Goal: Task Accomplishment & Management: Manage account settings

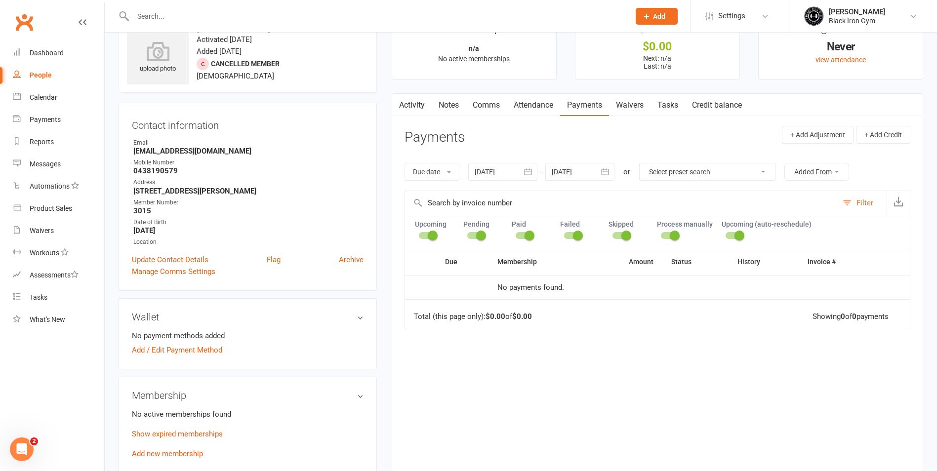
scroll to position [49, 0]
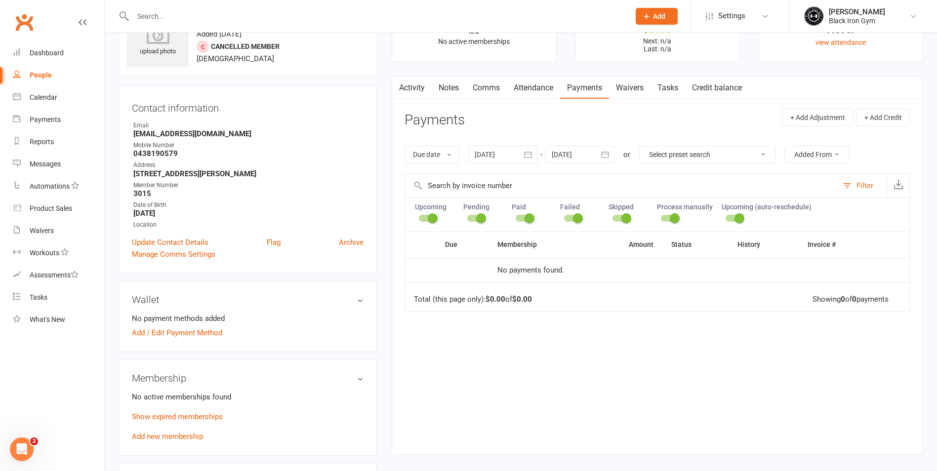
click at [177, 10] on input "text" at bounding box center [376, 16] width 493 height 14
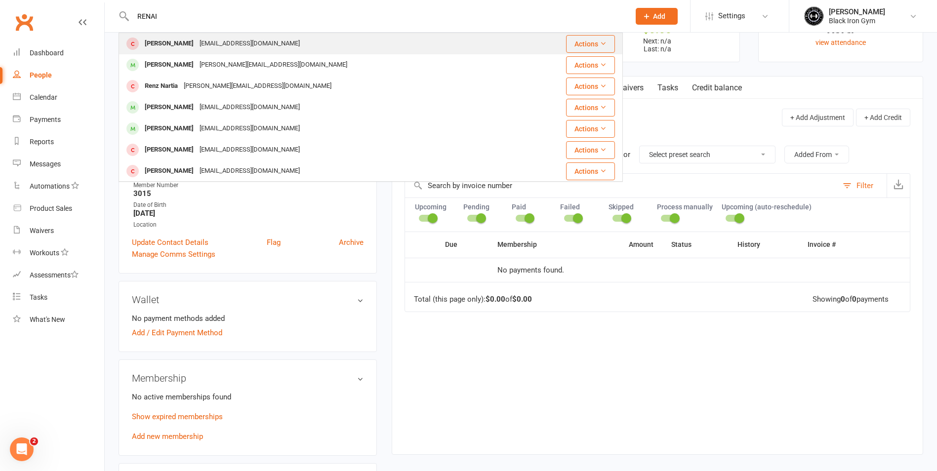
type input "RENAI"
click at [196, 40] on div "[EMAIL_ADDRESS][DOMAIN_NAME]" at bounding box center [249, 44] width 106 height 14
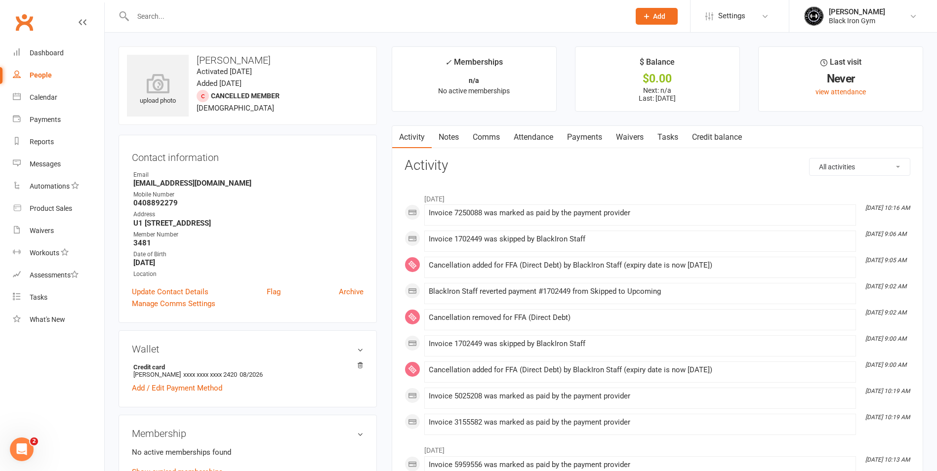
click at [371, 17] on input "text" at bounding box center [376, 16] width 493 height 14
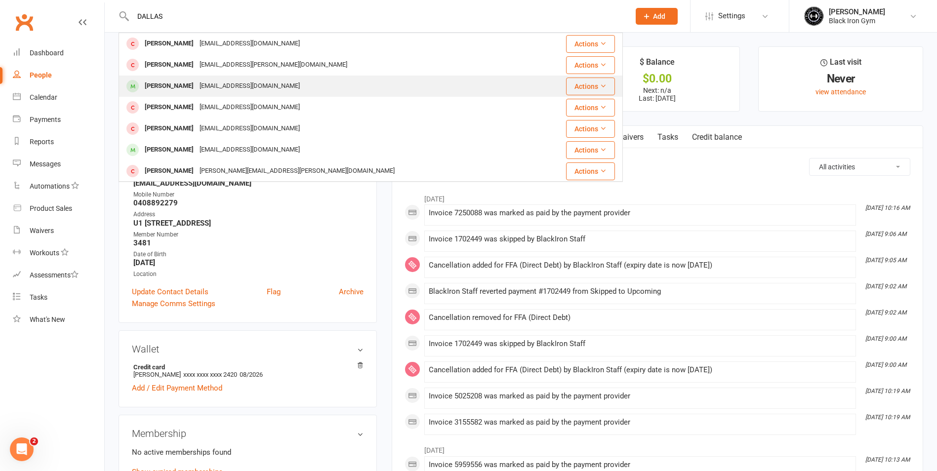
type input "DALLAS"
click at [229, 80] on div "[EMAIL_ADDRESS][DOMAIN_NAME]" at bounding box center [249, 86] width 106 height 14
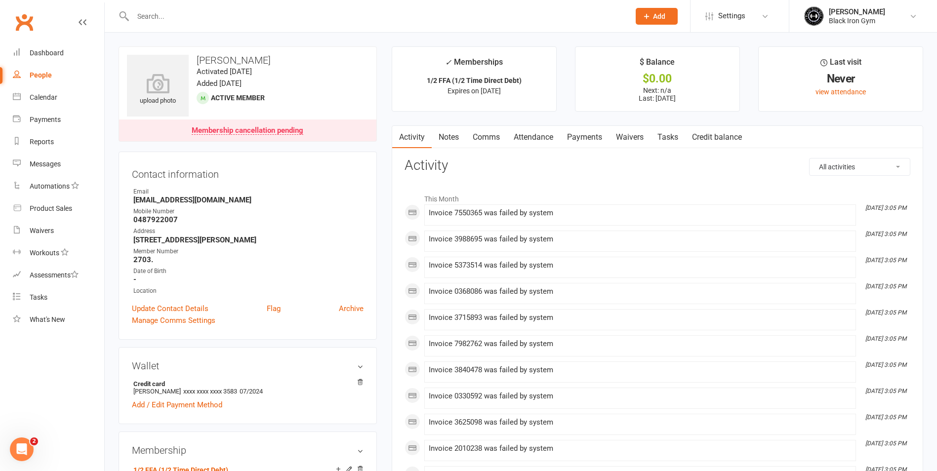
click at [302, 15] on input "text" at bounding box center [376, 16] width 493 height 14
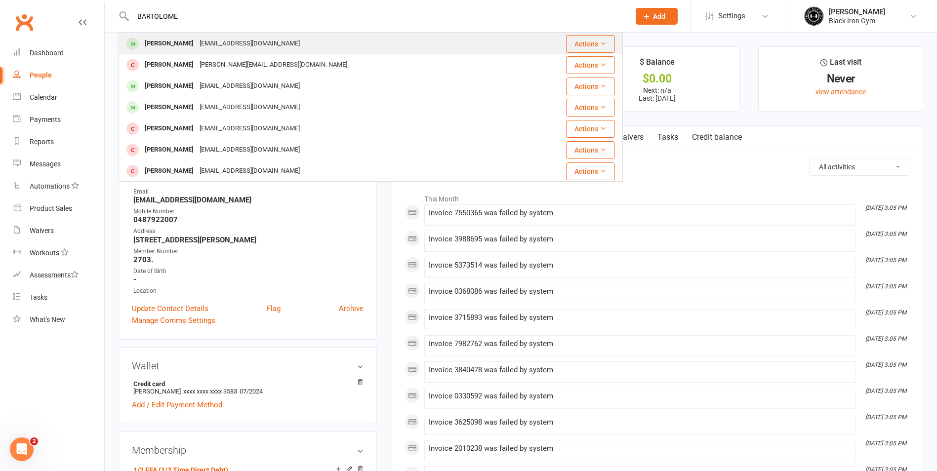
type input "BARTOLOME"
click at [299, 38] on div "[EMAIL_ADDRESS][DOMAIN_NAME]" at bounding box center [249, 44] width 106 height 14
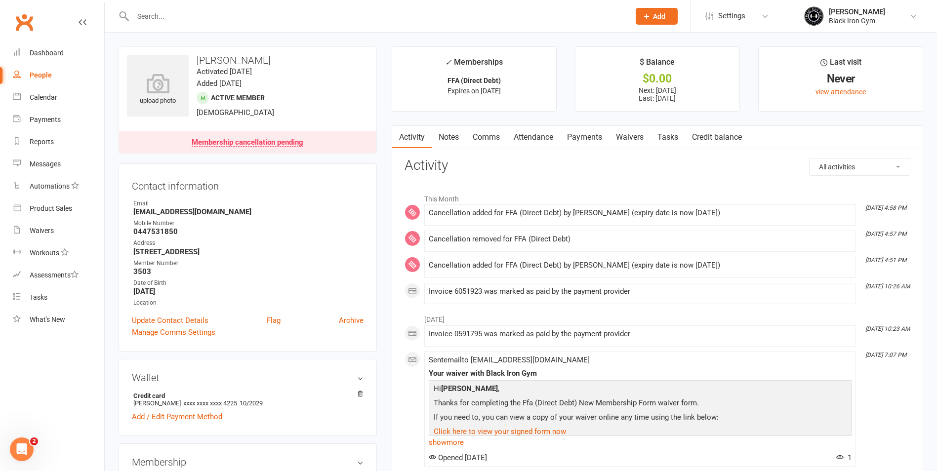
click at [241, 22] on input "text" at bounding box center [376, 16] width 493 height 14
click at [322, 19] on input "text" at bounding box center [376, 16] width 493 height 14
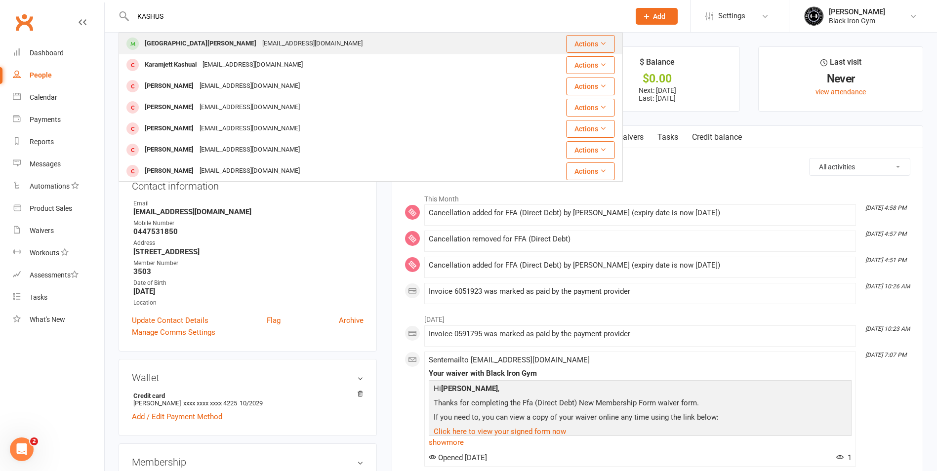
type input "KASHUS"
click at [287, 39] on div "[GEOGRAPHIC_DATA][PERSON_NAME][EMAIL_ADDRESS][DOMAIN_NAME]" at bounding box center [323, 44] width 409 height 20
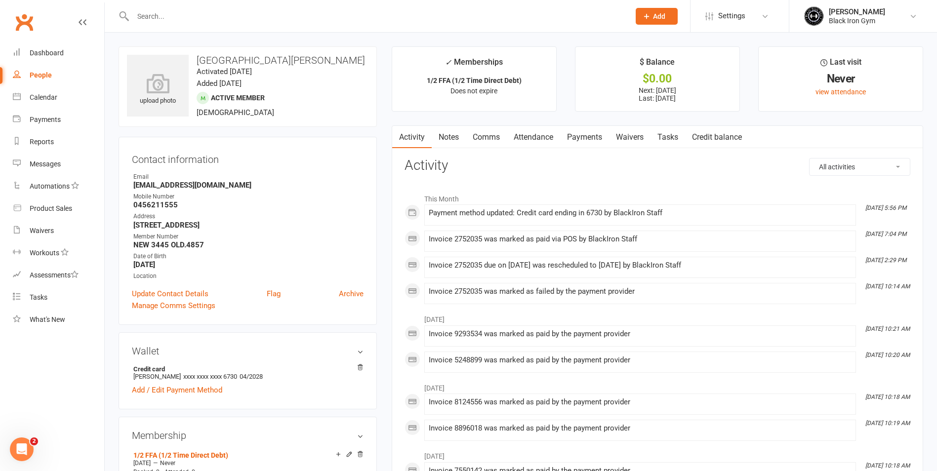
click at [589, 132] on link "Payments" at bounding box center [584, 137] width 49 height 23
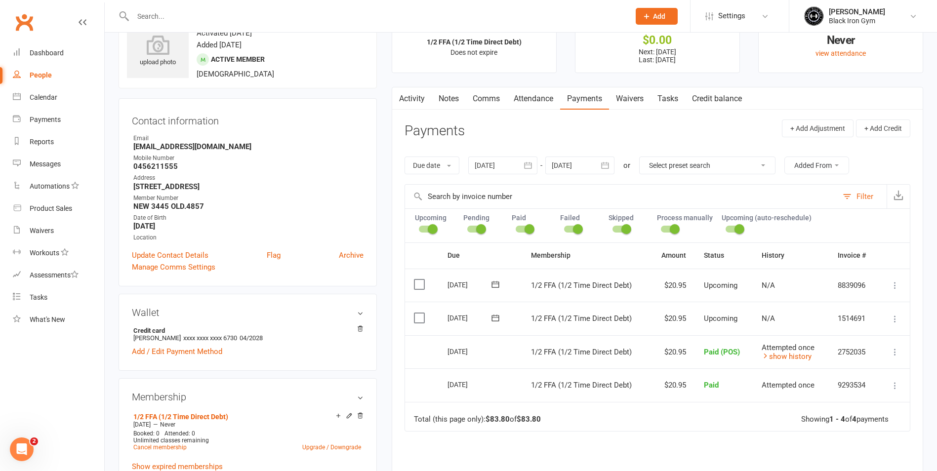
scroll to position [99, 0]
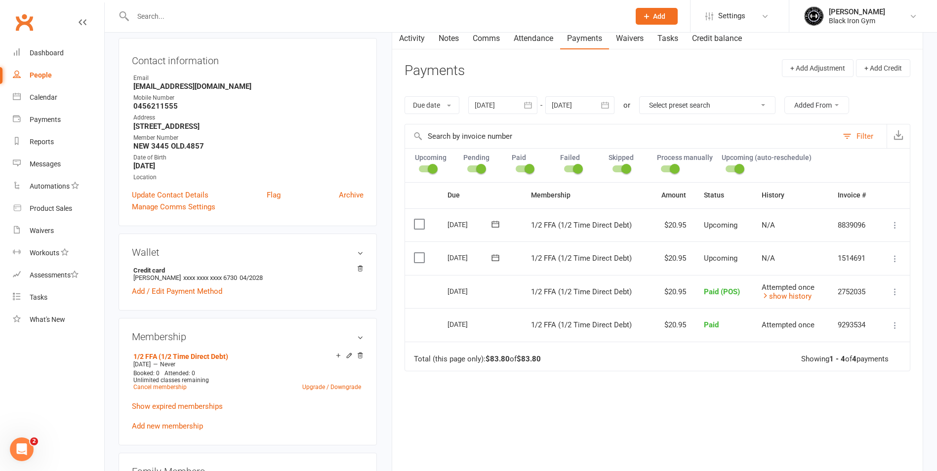
click at [141, 2] on div at bounding box center [370, 16] width 504 height 32
click at [149, 9] on input "text" at bounding box center [376, 16] width 493 height 14
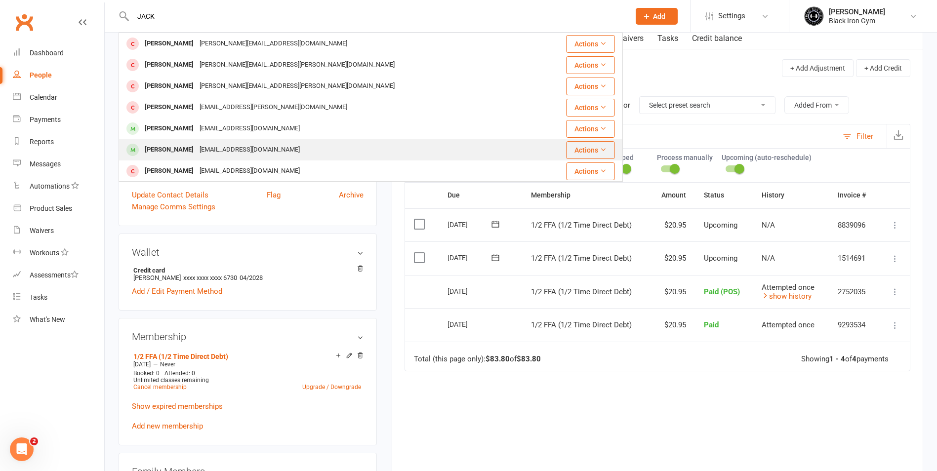
type input "JACK"
click at [263, 150] on div "[EMAIL_ADDRESS][DOMAIN_NAME]" at bounding box center [249, 150] width 106 height 14
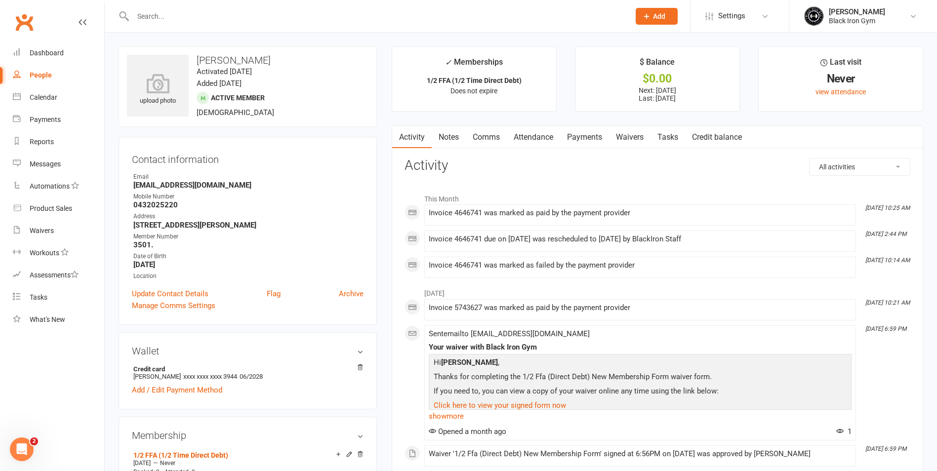
click at [593, 140] on link "Payments" at bounding box center [584, 137] width 49 height 23
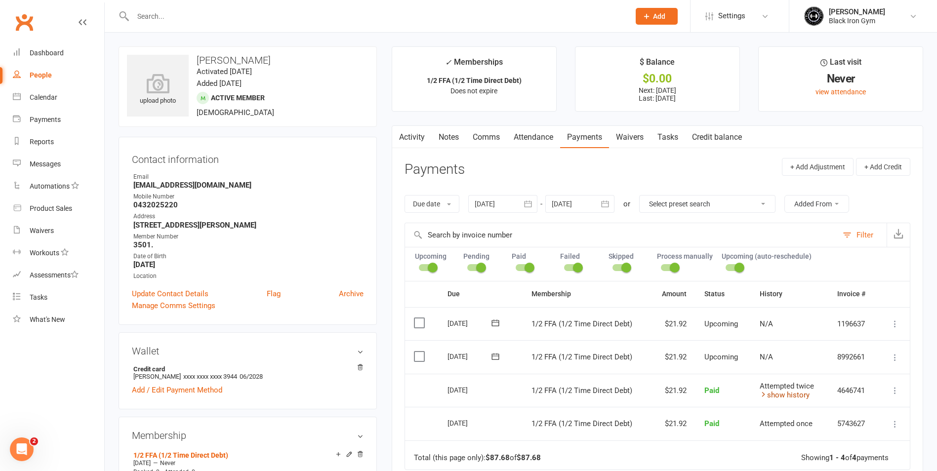
click at [787, 391] on link "show history" at bounding box center [784, 395] width 50 height 9
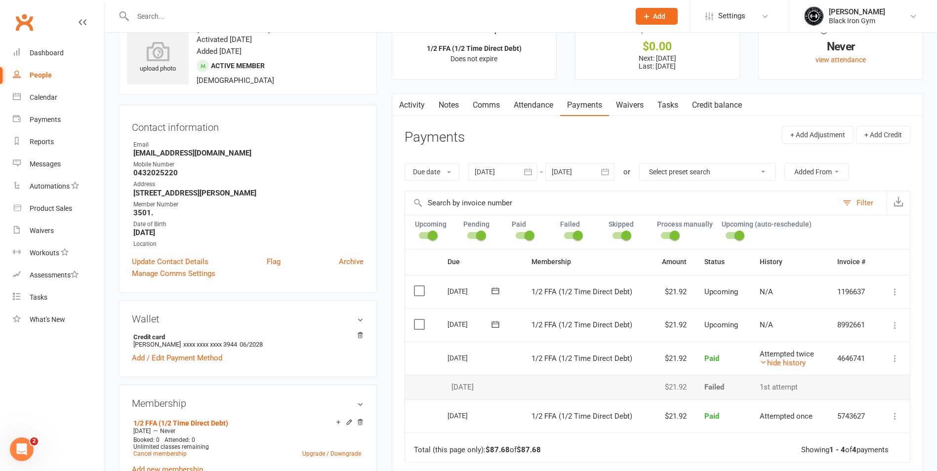
scroll to position [49, 0]
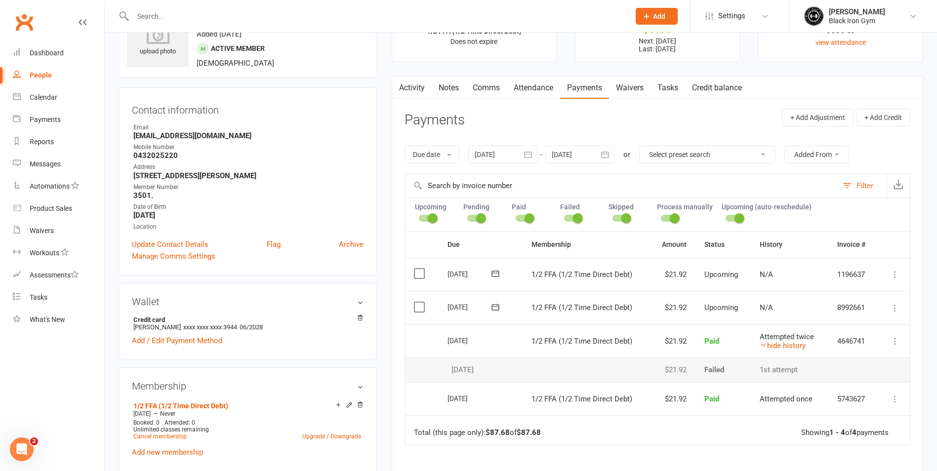
click at [236, 17] on input "text" at bounding box center [376, 16] width 493 height 14
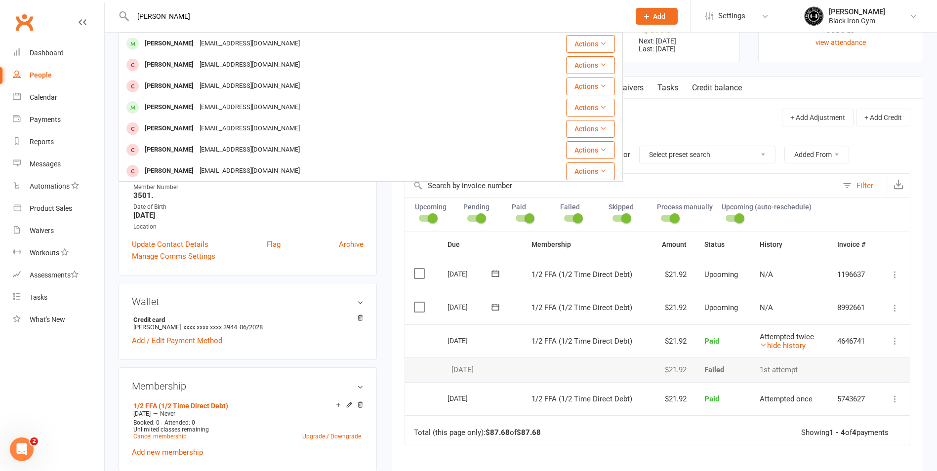
type input "[PERSON_NAME]"
click at [236, 50] on div "[EMAIL_ADDRESS][DOMAIN_NAME]" at bounding box center [249, 44] width 106 height 14
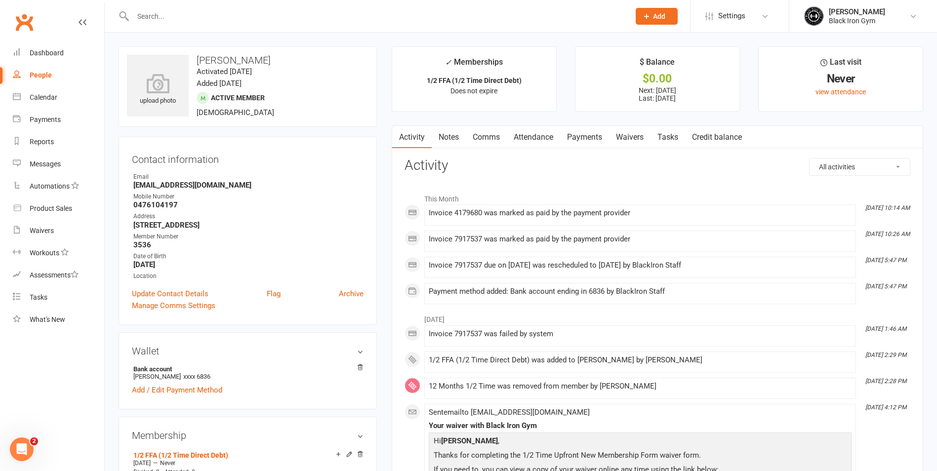
click at [585, 138] on link "Payments" at bounding box center [584, 137] width 49 height 23
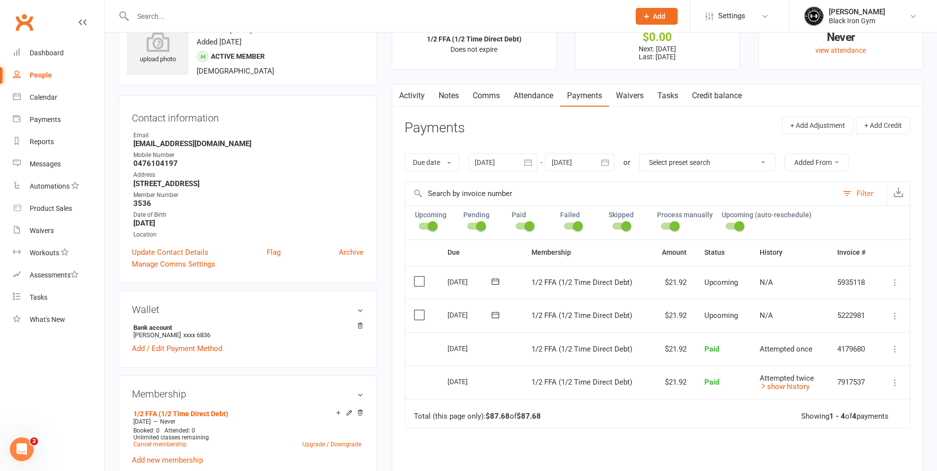
scroll to position [99, 0]
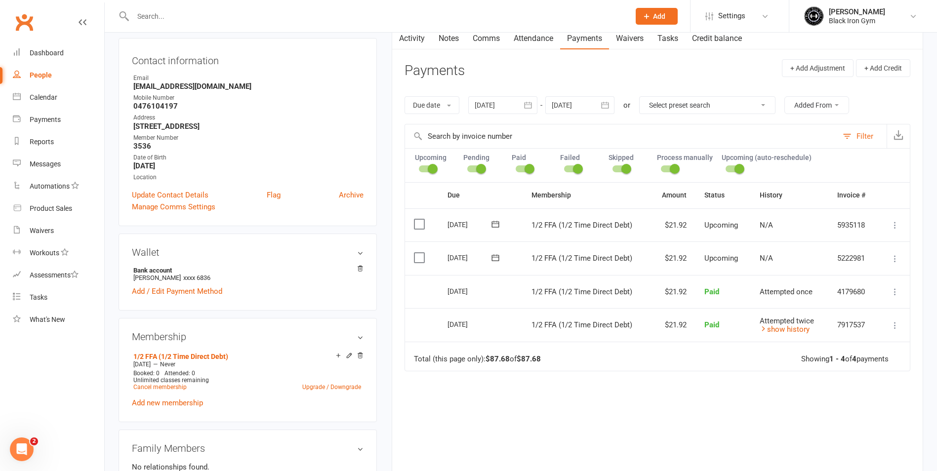
click at [187, 24] on div at bounding box center [370, 16] width 504 height 32
click at [161, 20] on input "text" at bounding box center [376, 16] width 493 height 14
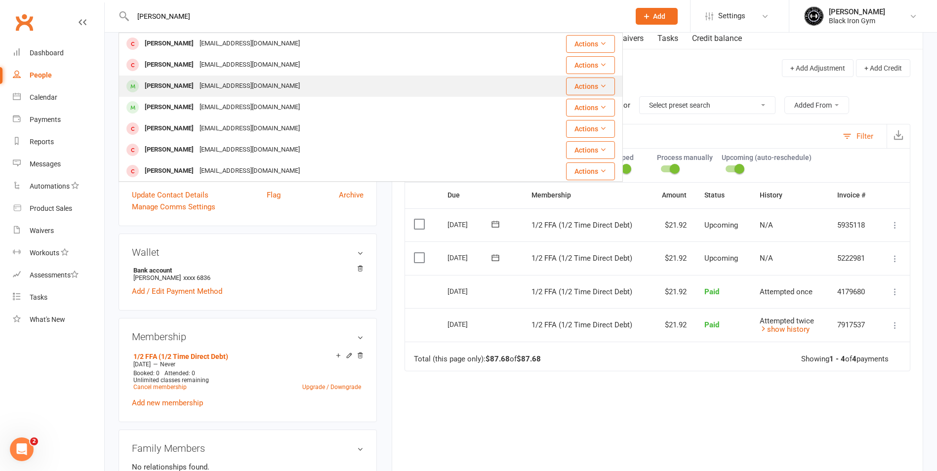
type input "[PERSON_NAME]"
click at [196, 83] on div "[EMAIL_ADDRESS][DOMAIN_NAME]" at bounding box center [249, 86] width 106 height 14
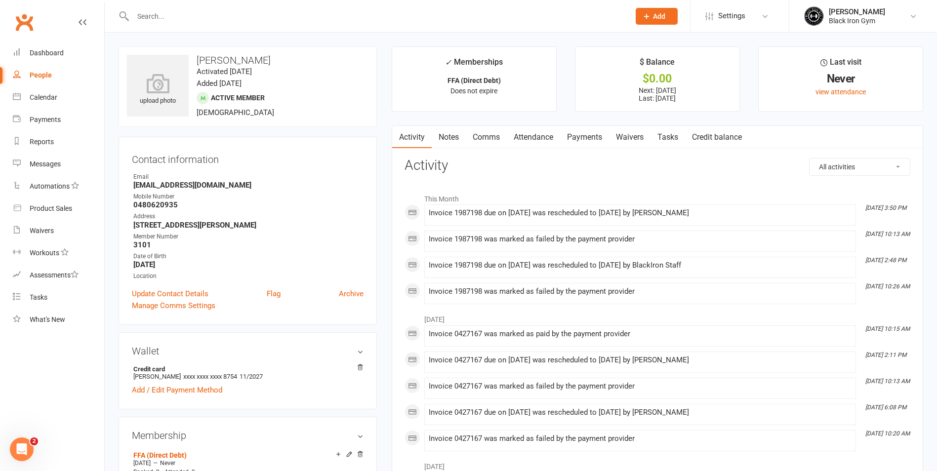
click at [585, 141] on link "Payments" at bounding box center [584, 137] width 49 height 23
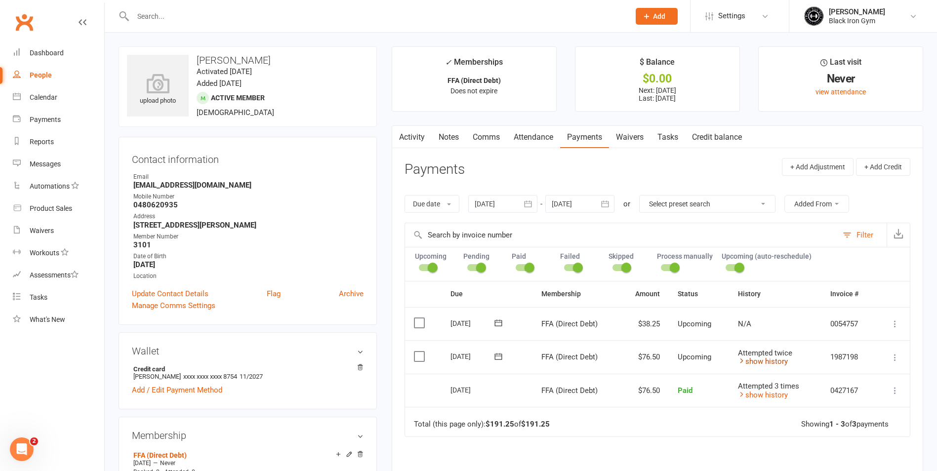
click at [772, 362] on link "show history" at bounding box center [763, 361] width 50 height 9
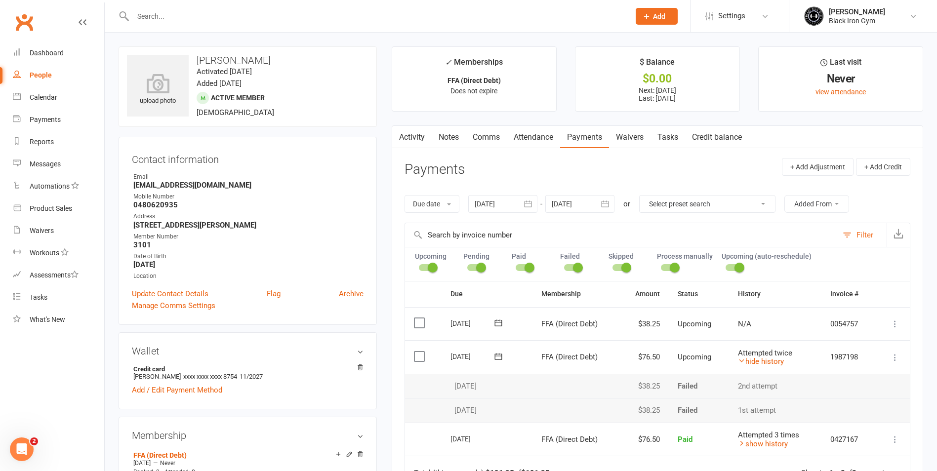
click at [273, 15] on input "text" at bounding box center [376, 16] width 493 height 14
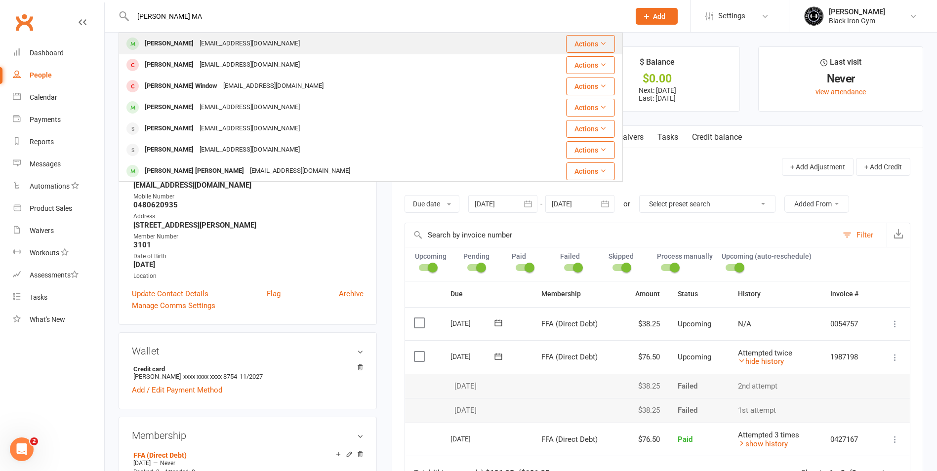
type input "[PERSON_NAME] MA"
click at [201, 38] on div "[EMAIL_ADDRESS][DOMAIN_NAME]" at bounding box center [249, 44] width 106 height 14
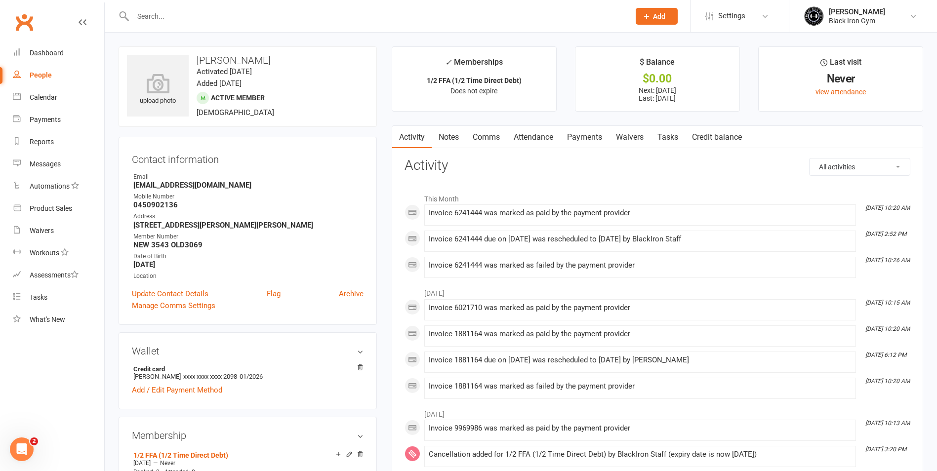
click at [585, 134] on link "Payments" at bounding box center [584, 137] width 49 height 23
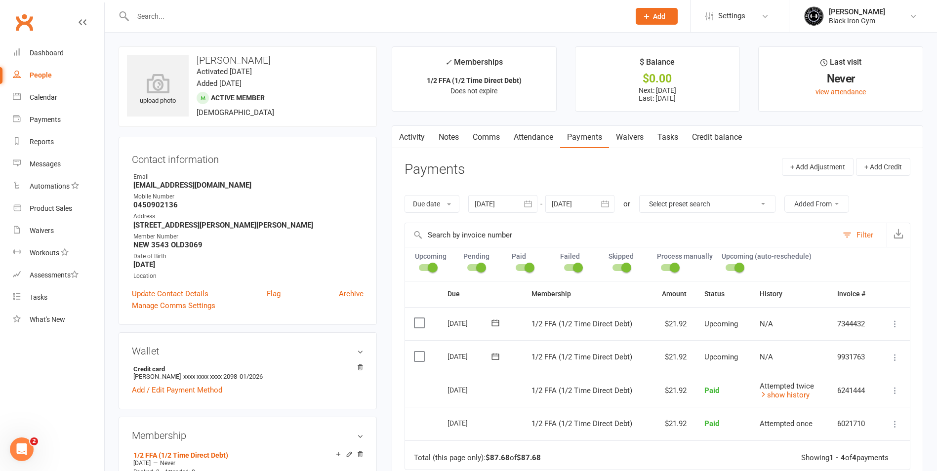
click at [374, 16] on input "text" at bounding box center [376, 16] width 493 height 14
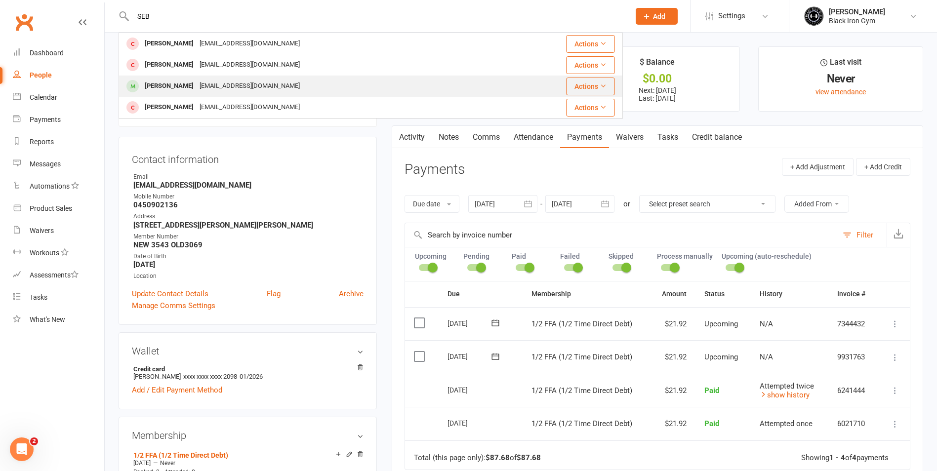
type input "SEB"
click at [230, 85] on div "[EMAIL_ADDRESS][DOMAIN_NAME]" at bounding box center [249, 86] width 106 height 14
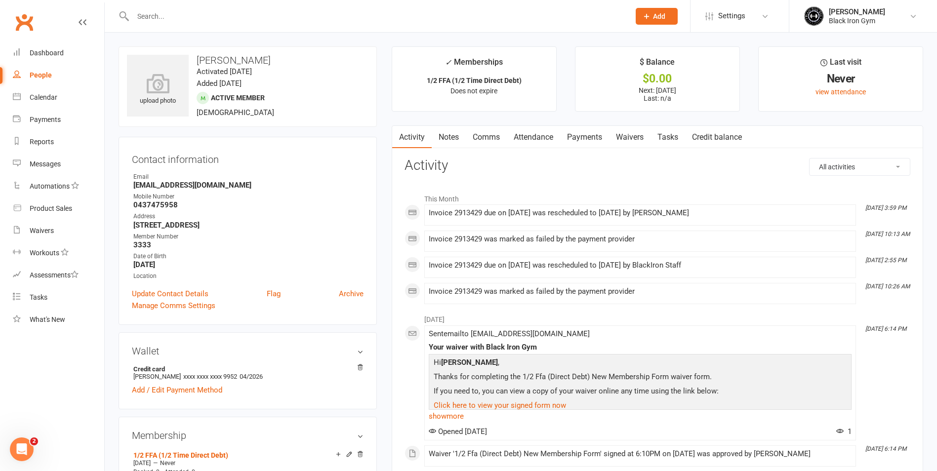
click at [601, 134] on link "Payments" at bounding box center [584, 137] width 49 height 23
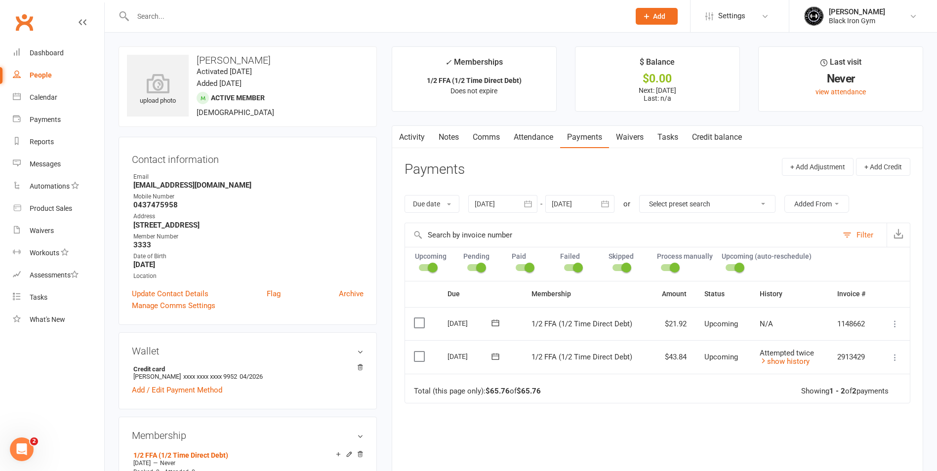
click at [154, 17] on input "text" at bounding box center [376, 16] width 493 height 14
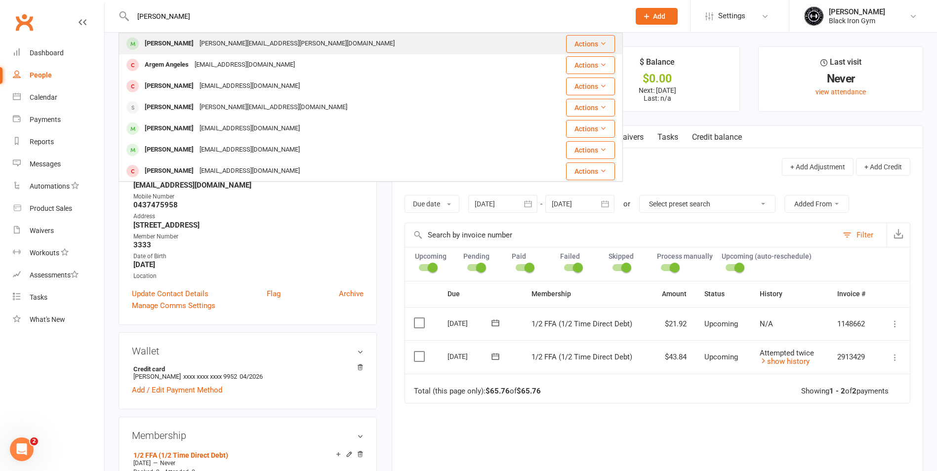
type input "[PERSON_NAME]"
click at [280, 41] on div "[PERSON_NAME][EMAIL_ADDRESS][PERSON_NAME][DOMAIN_NAME]" at bounding box center [296, 44] width 201 height 14
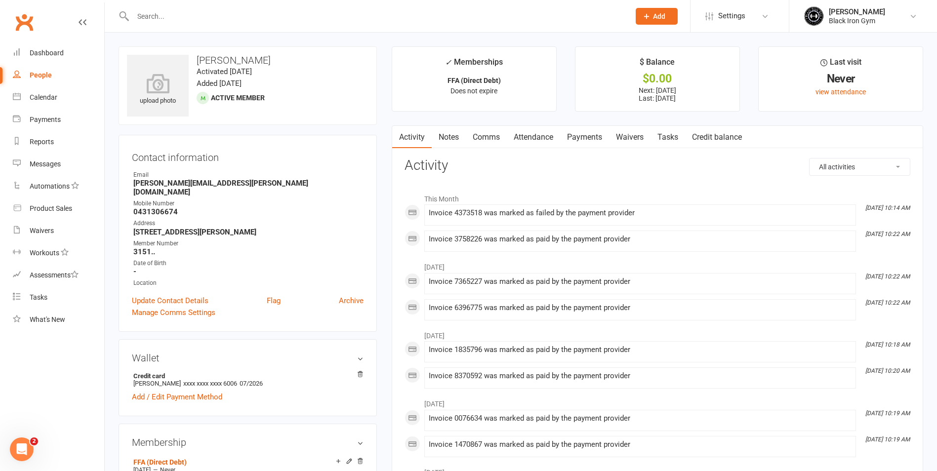
click at [614, 127] on link "Waivers" at bounding box center [629, 137] width 41 height 23
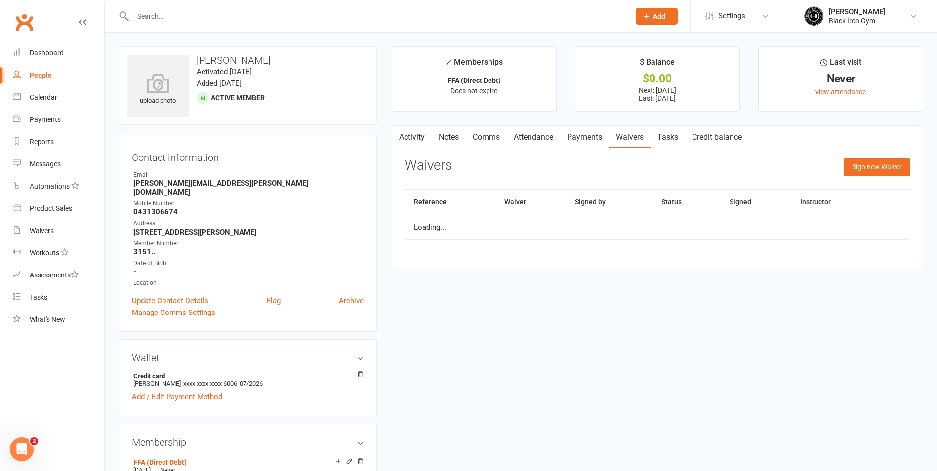
click at [585, 143] on link "Payments" at bounding box center [584, 137] width 49 height 23
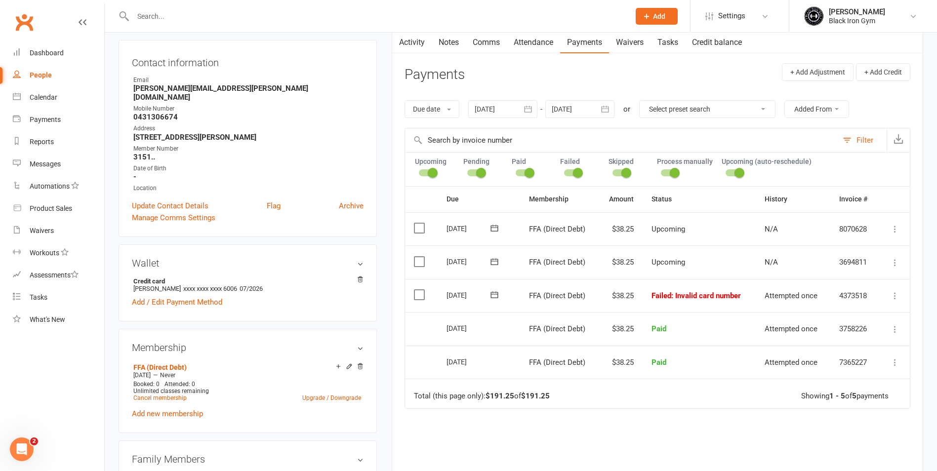
scroll to position [105, 0]
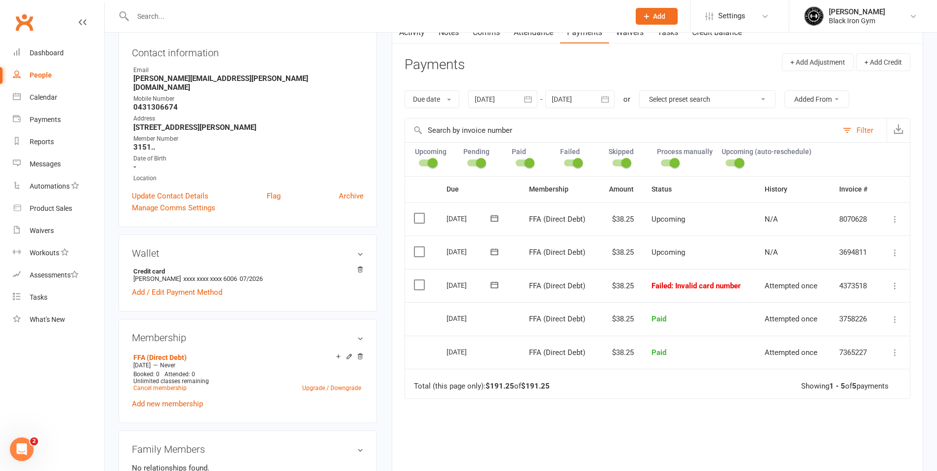
click at [354, 14] on input "text" at bounding box center [376, 16] width 493 height 14
click at [773, 428] on div "Due Contact Membership Amount Status History Invoice # Select this [DATE] [PERS…" at bounding box center [657, 351] width 506 height 350
click at [448, 435] on div "Due Contact Membership Amount Status History Invoice # Select this [DATE] [PERS…" at bounding box center [657, 351] width 506 height 350
click at [97, 353] on nav "Clubworx Dashboard People Calendar Payments Reports Messages Automations Produc…" at bounding box center [52, 237] width 105 height 471
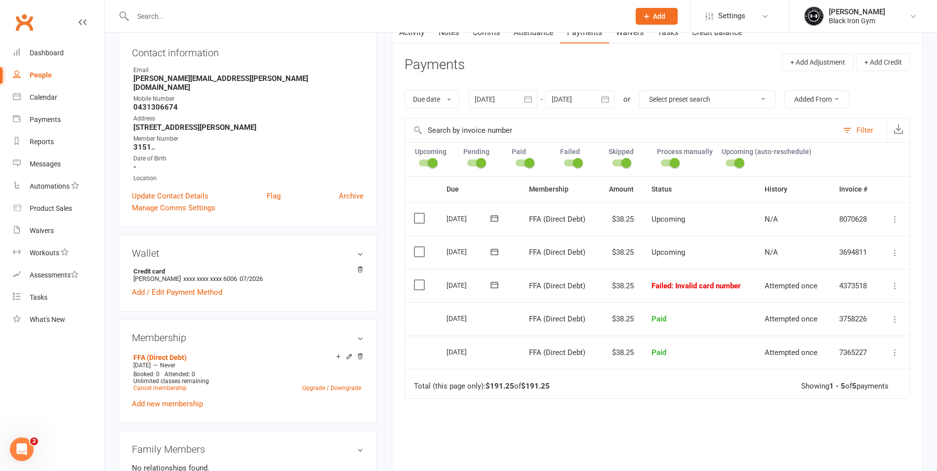
click at [897, 286] on icon at bounding box center [895, 286] width 10 height 10
click at [870, 457] on div "Due Contact Membership Amount Status History Invoice # Select this [DATE] [PERS…" at bounding box center [657, 351] width 506 height 350
click at [173, 286] on link "Add / Edit Payment Method" at bounding box center [177, 292] width 90 height 12
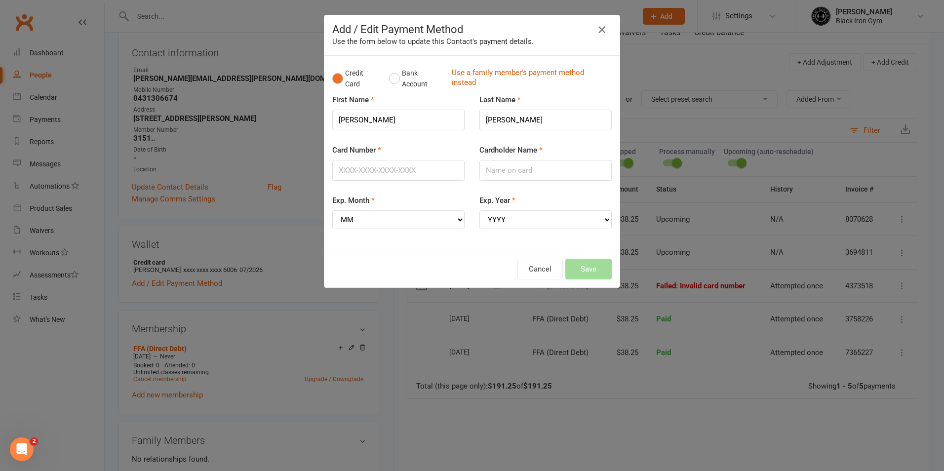
click at [596, 27] on icon "button" at bounding box center [602, 30] width 12 height 12
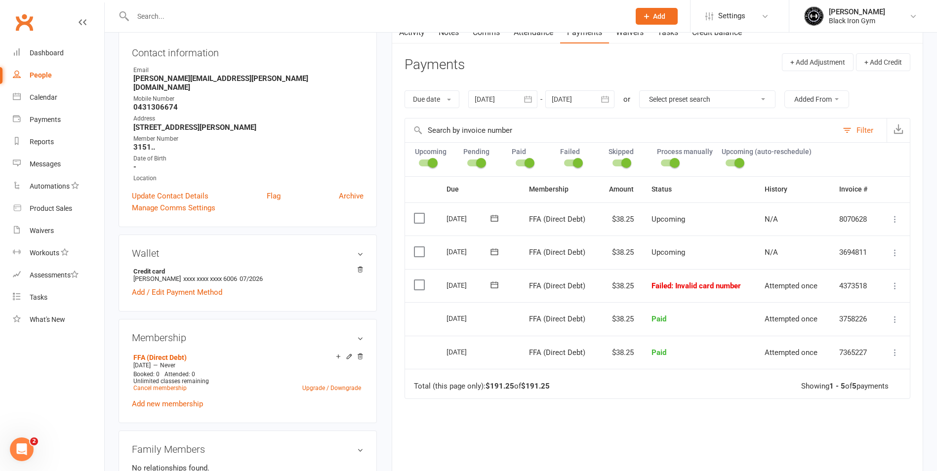
click at [894, 288] on icon at bounding box center [895, 286] width 10 height 10
click at [842, 325] on link "Mark as Paid (POS)" at bounding box center [851, 325] width 98 height 20
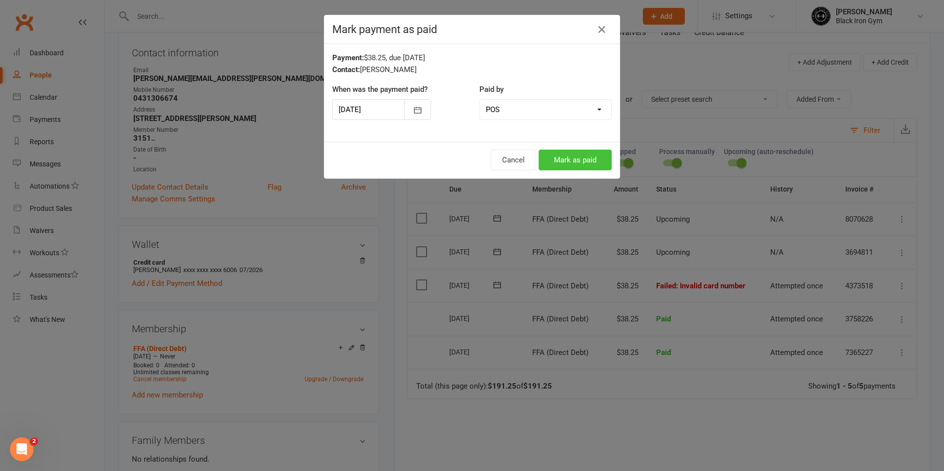
click at [567, 161] on button "Mark as paid" at bounding box center [575, 160] width 73 height 21
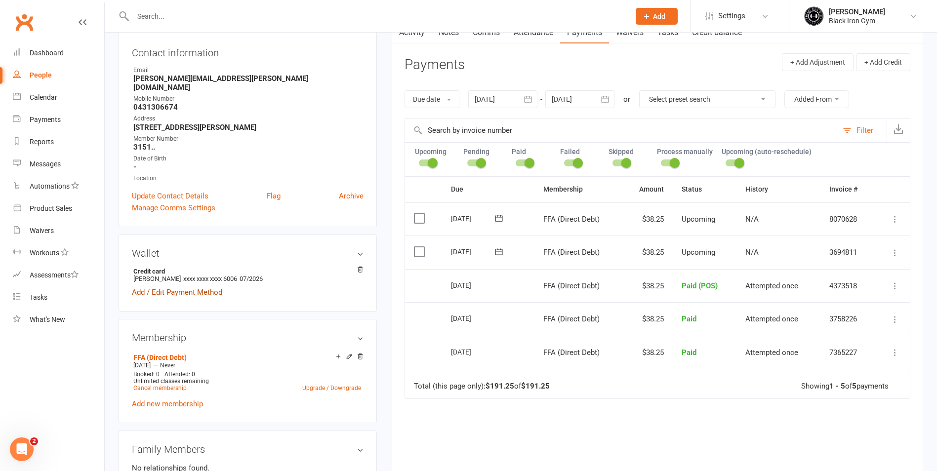
click at [200, 286] on link "Add / Edit Payment Method" at bounding box center [177, 292] width 90 height 12
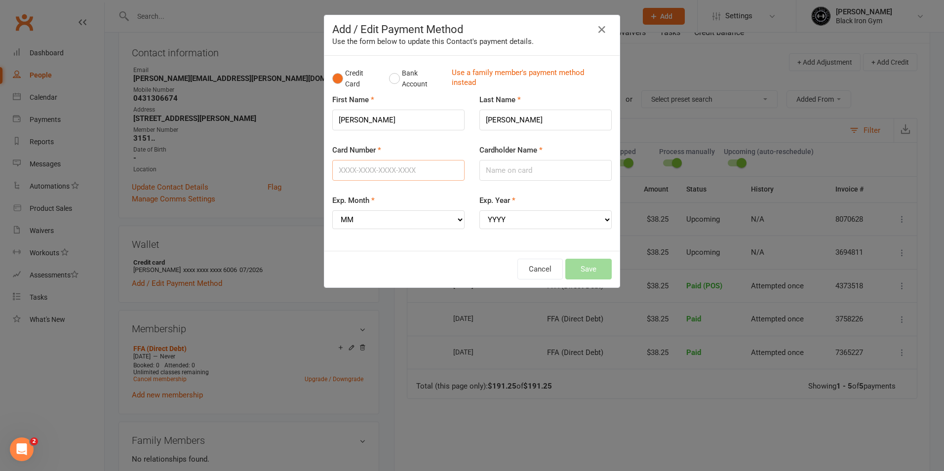
click at [379, 168] on input "Card Number" at bounding box center [398, 170] width 132 height 21
click at [387, 168] on input "Card Number" at bounding box center [398, 170] width 132 height 21
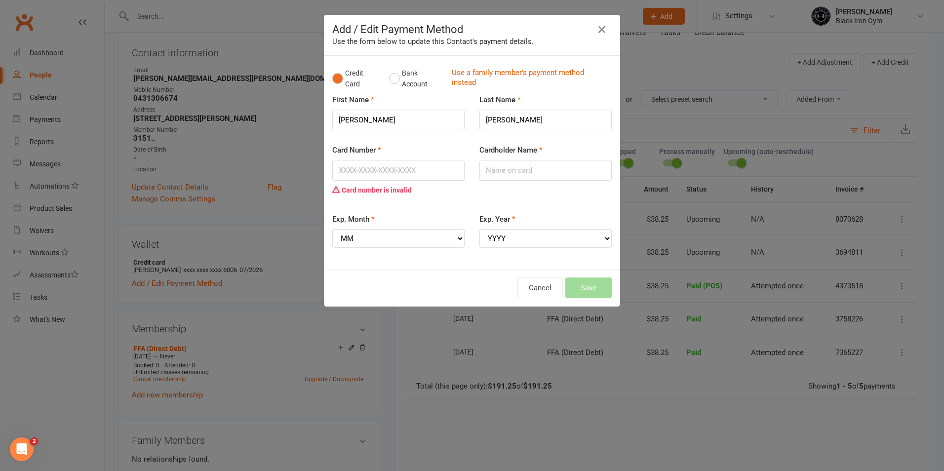
click at [372, 159] on div "Card Number Card number is invalid" at bounding box center [398, 171] width 132 height 55
click at [381, 177] on input "Card Number" at bounding box center [398, 170] width 132 height 21
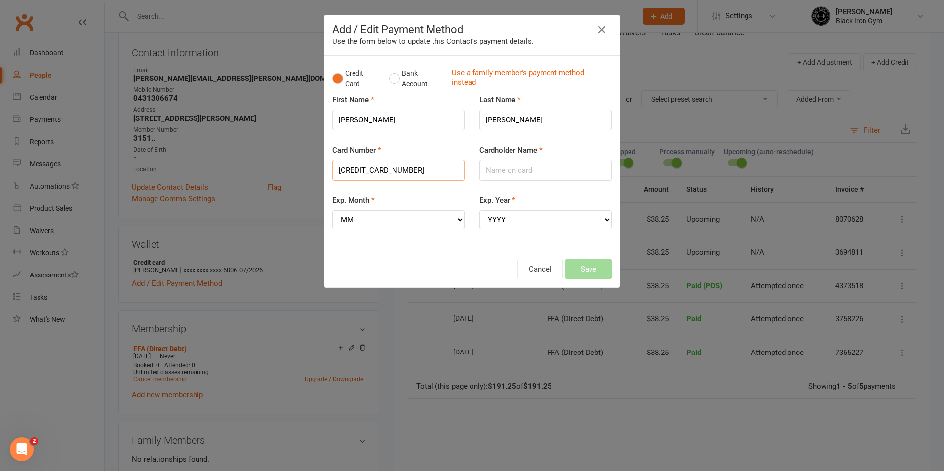
type input "[CREDIT_CARD_NUMBER]"
click at [520, 173] on input "Cardholder Name" at bounding box center [545, 170] width 132 height 21
type input "[PERSON_NAME]"
click at [457, 226] on select "MM 01 02 03 04 05 06 07 08 09 10 11 12" at bounding box center [398, 219] width 132 height 19
select select "06"
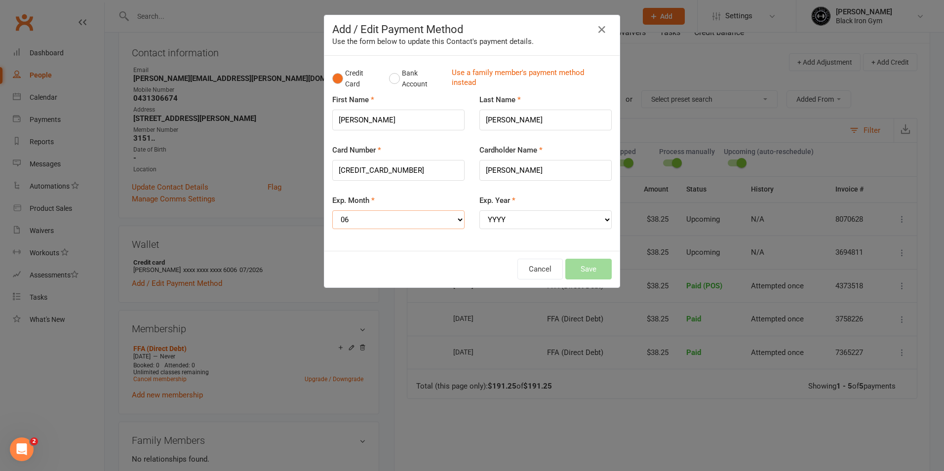
click at [332, 210] on select "MM 01 02 03 04 05 06 07 08 09 10 11 12" at bounding box center [398, 219] width 132 height 19
click at [588, 226] on select "YYYY 2025 2026 2027 2028 2029 2030 2031 2032 2033 2034" at bounding box center [545, 219] width 132 height 19
select select "2028"
click at [479, 210] on select "YYYY 2025 2026 2027 2028 2029 2030 2031 2032 2033 2034" at bounding box center [545, 219] width 132 height 19
click at [601, 270] on button "Save" at bounding box center [588, 269] width 46 height 21
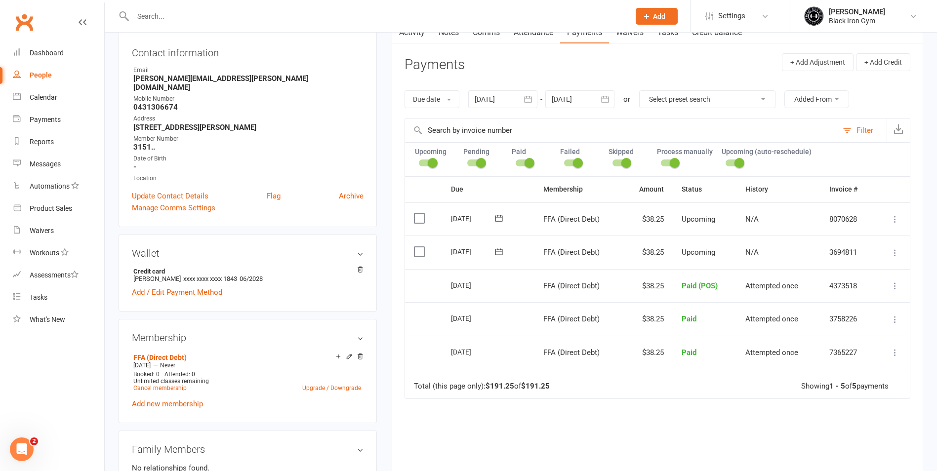
click at [440, 422] on div "Due Contact Membership Amount Status History Invoice # Select this [DATE] [PERS…" at bounding box center [657, 351] width 506 height 350
